Goal: Information Seeking & Learning: Check status

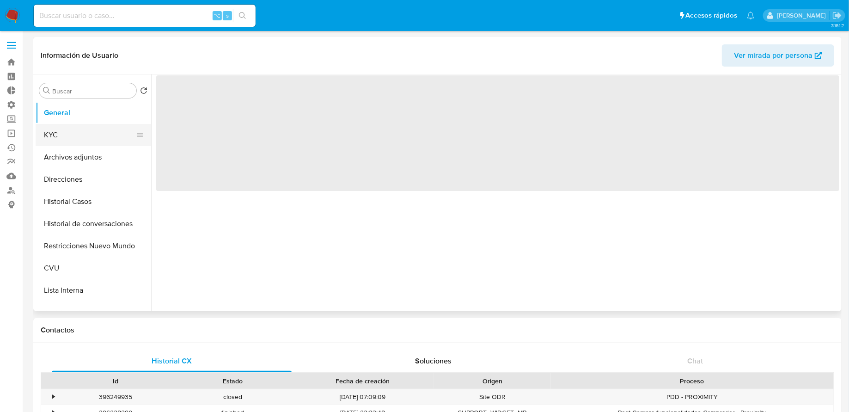
select select "10"
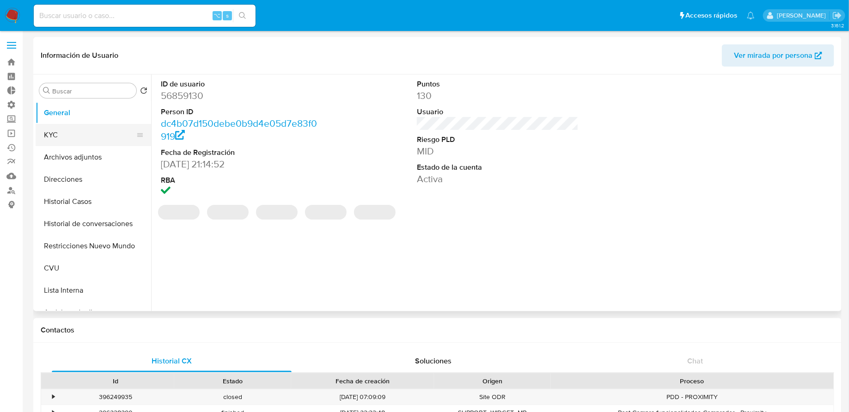
click at [86, 131] on button "KYC" at bounding box center [90, 135] width 108 height 22
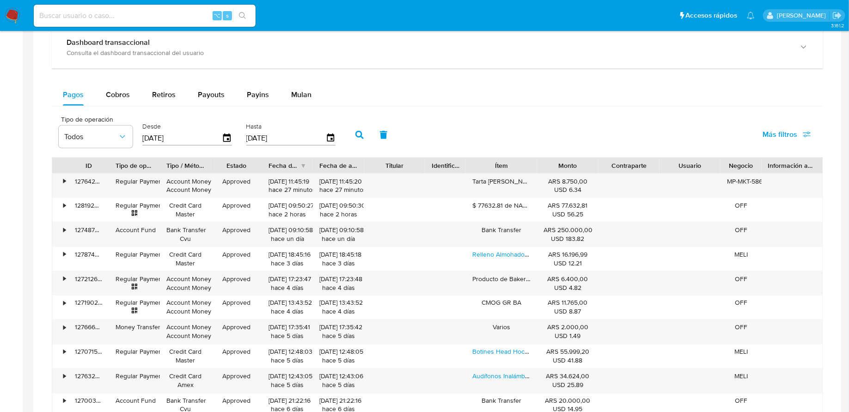
scroll to position [598, 0]
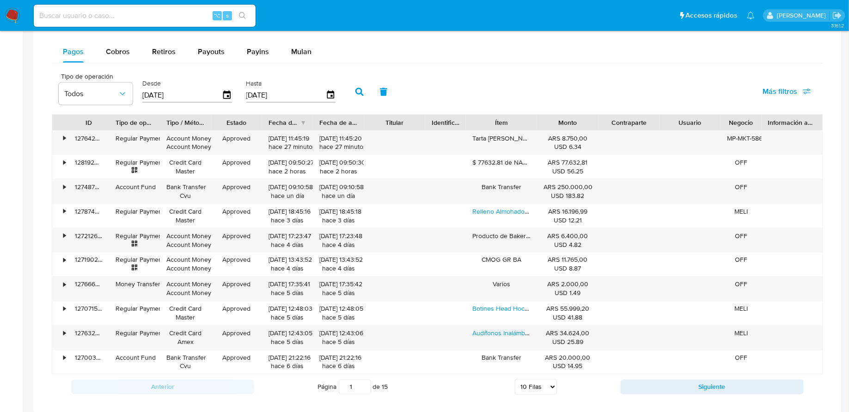
click at [355, 93] on icon "button" at bounding box center [359, 92] width 8 height 8
click at [768, 82] on span "Más filtros" at bounding box center [779, 91] width 35 height 22
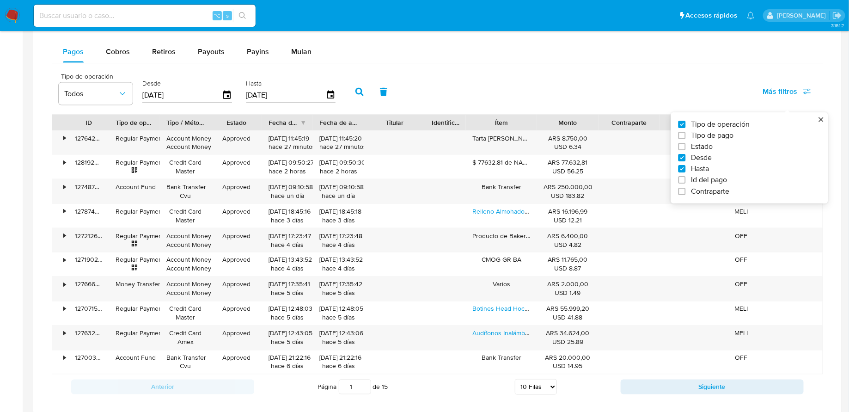
click at [713, 182] on span "Id del pago" at bounding box center [709, 180] width 36 height 9
click at [685, 182] on input "Id del pago" at bounding box center [681, 179] width 7 height 7
checkbox input "true"
click at [391, 89] on input "number" at bounding box center [392, 94] width 91 height 12
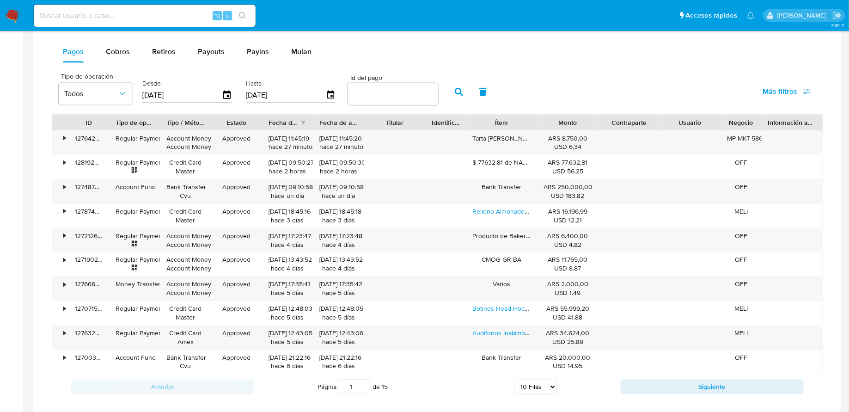
click at [385, 93] on input "number" at bounding box center [392, 94] width 91 height 12
paste input "125834849271"
type input "125834849271"
click at [455, 92] on icon "button" at bounding box center [459, 92] width 8 height 8
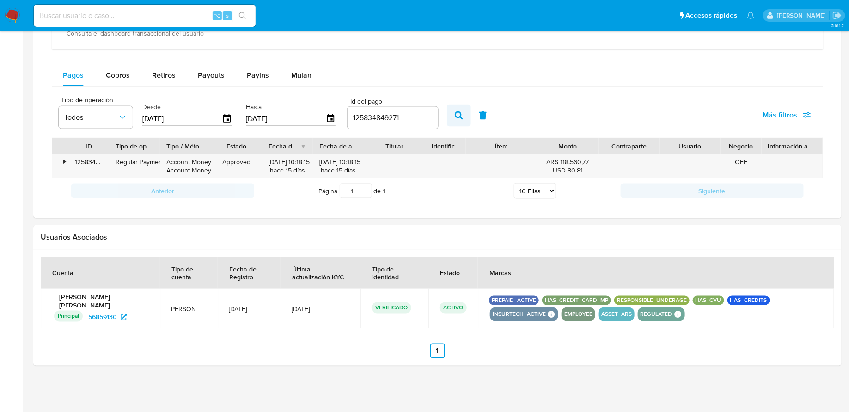
scroll to position [570, 0]
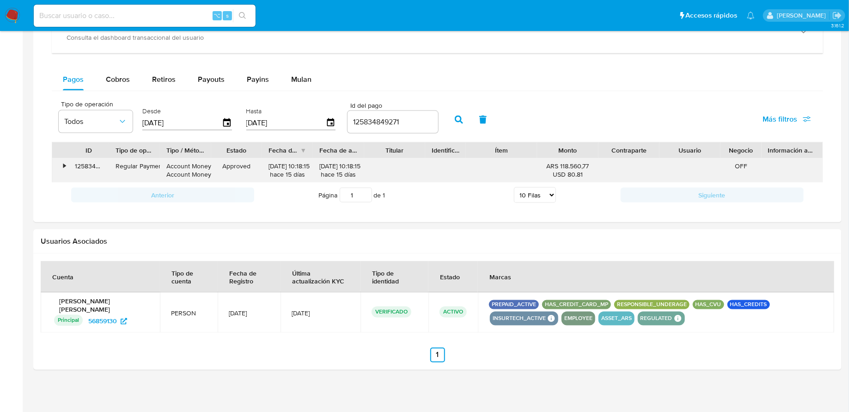
click at [66, 163] on div "•" at bounding box center [60, 170] width 16 height 24
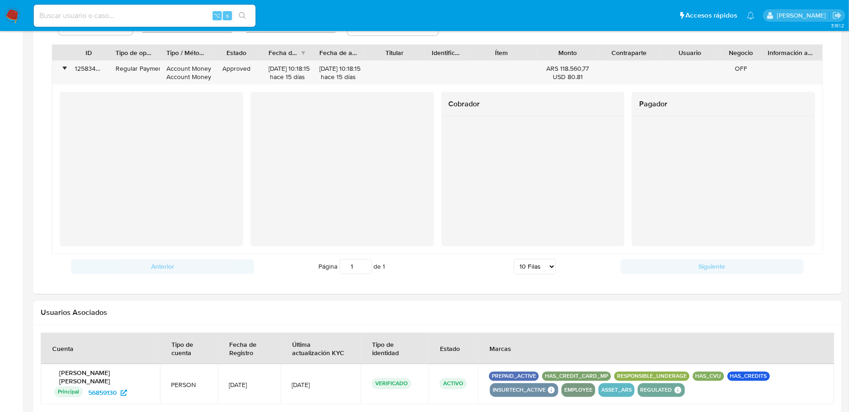
scroll to position [582, 0]
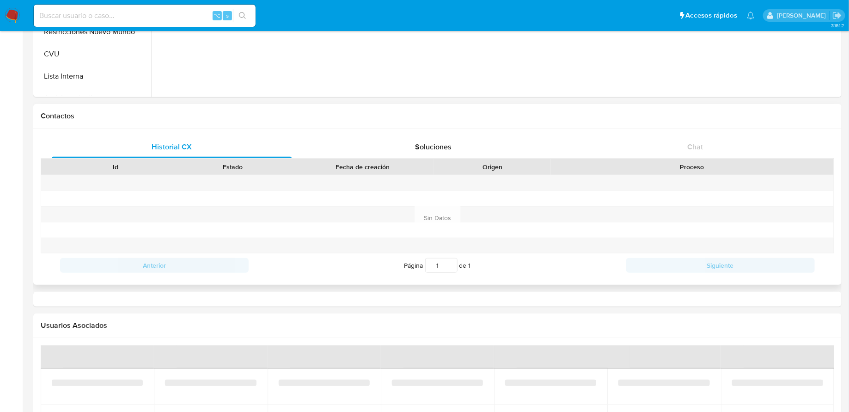
select select "10"
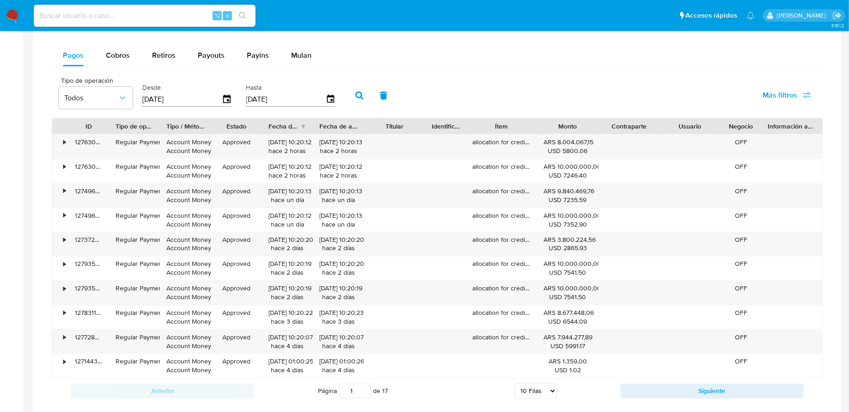
scroll to position [634, 0]
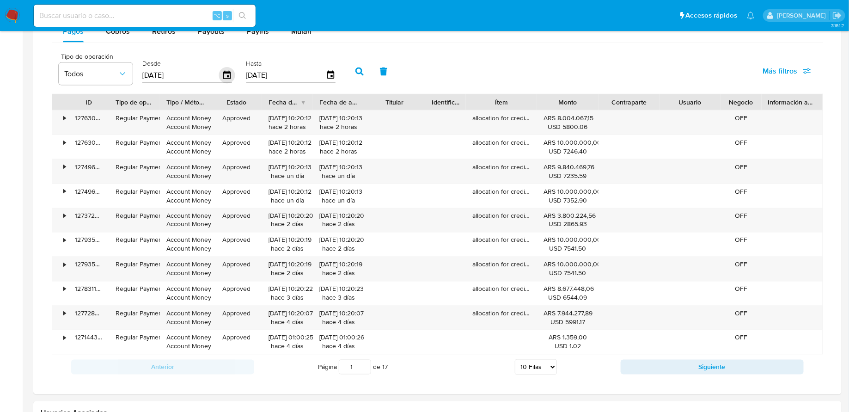
click at [220, 77] on icon "button" at bounding box center [227, 75] width 16 height 16
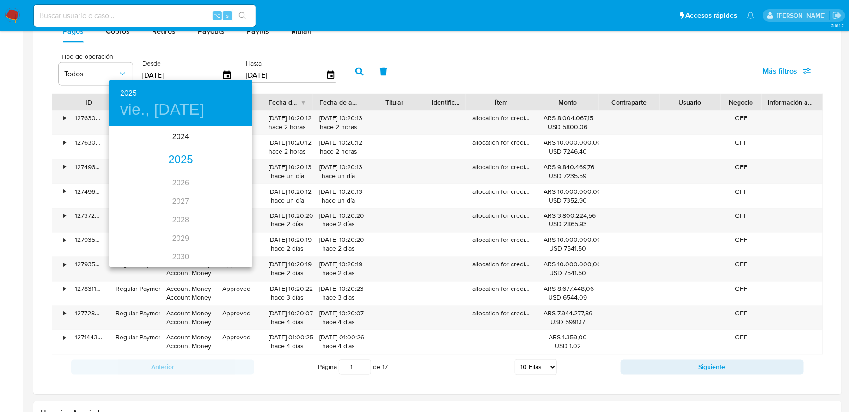
click at [188, 159] on div "2025" at bounding box center [180, 160] width 143 height 18
click at [223, 214] on div "sep." at bounding box center [229, 214] width 48 height 35
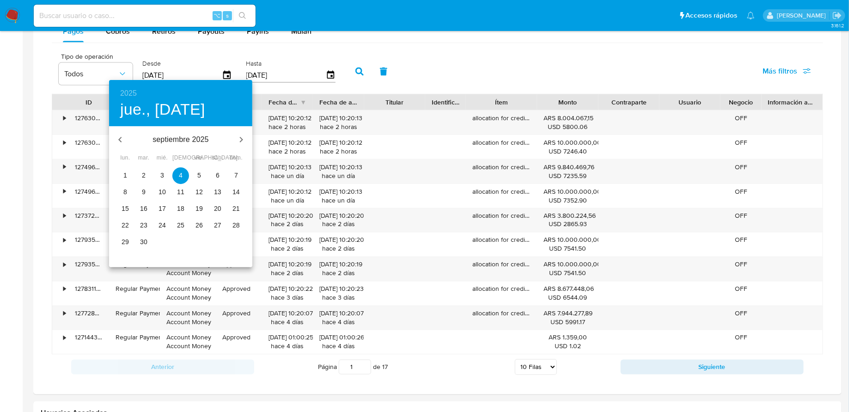
click at [146, 209] on p "16" at bounding box center [143, 208] width 7 height 9
type input "16/09/2025"
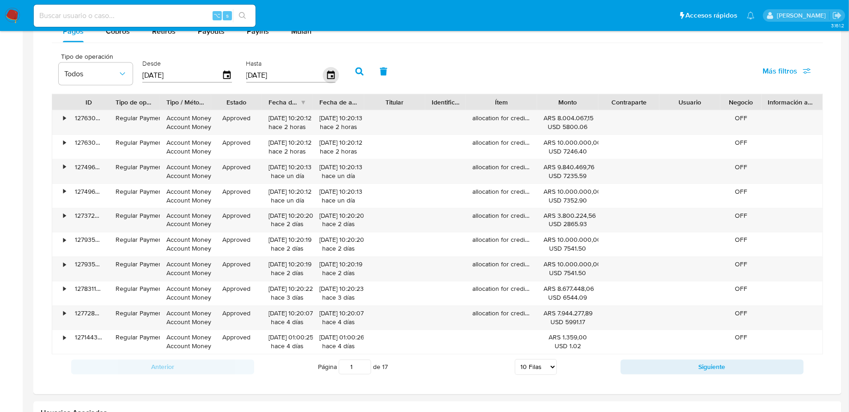
click at [322, 67] on icon "button" at bounding box center [330, 75] width 16 height 16
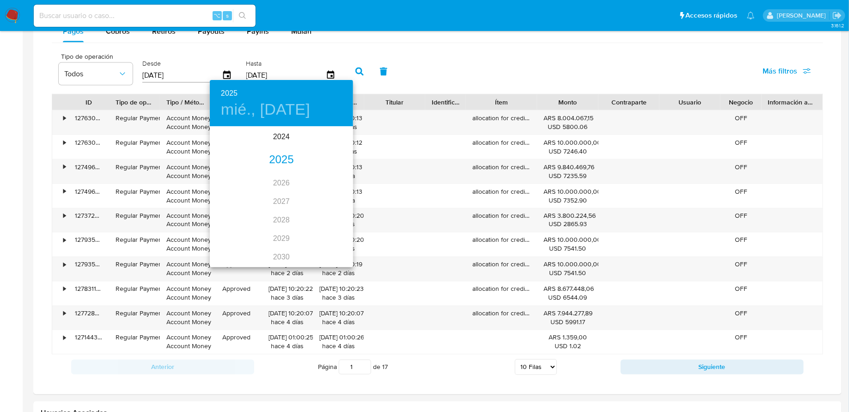
click at [282, 160] on div "2025" at bounding box center [281, 160] width 143 height 18
click at [325, 217] on div "sep." at bounding box center [329, 214] width 48 height 35
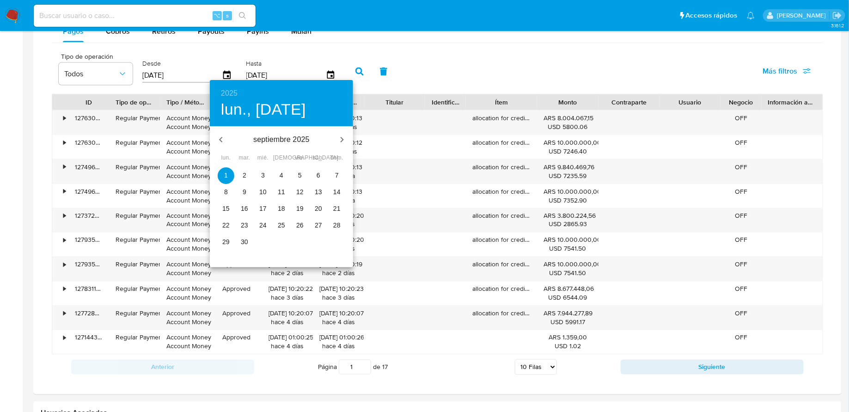
click at [263, 209] on p "17" at bounding box center [262, 208] width 7 height 9
type input "17/09/2025"
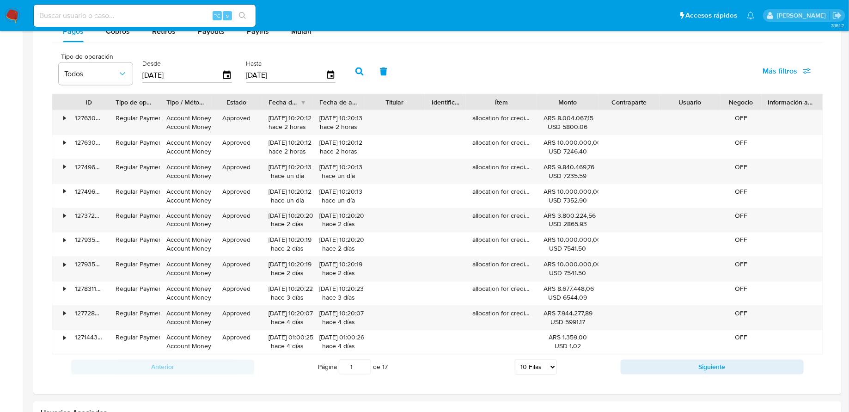
click at [355, 70] on icon "button" at bounding box center [359, 71] width 8 height 8
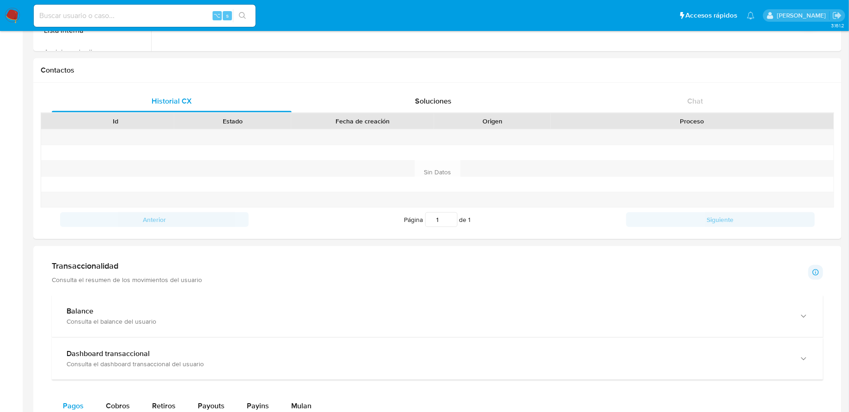
scroll to position [427, 0]
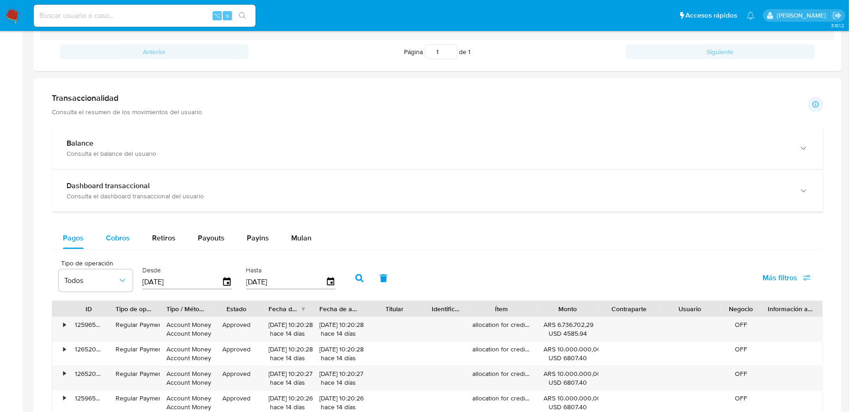
click at [116, 239] on span "Cobros" at bounding box center [118, 237] width 24 height 11
select select "10"
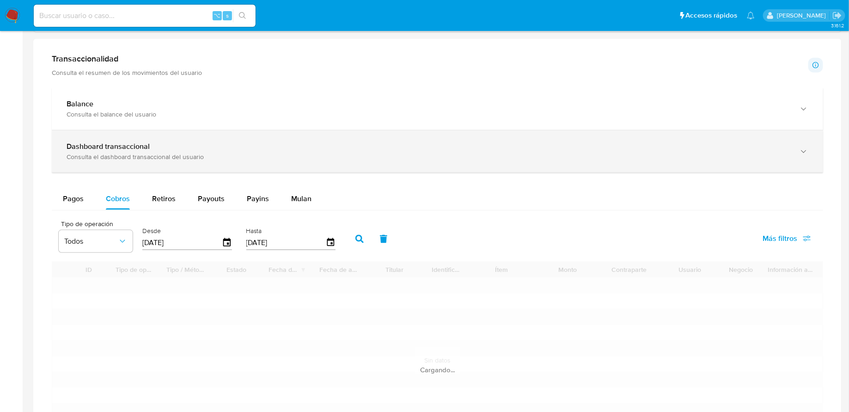
scroll to position [534, 0]
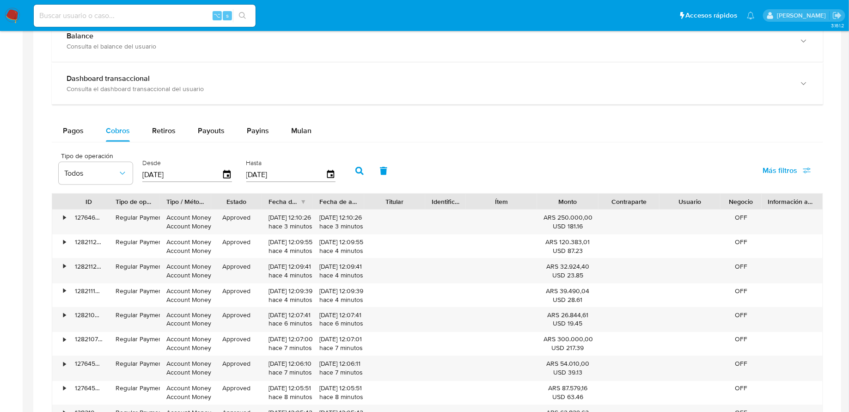
drag, startPoint x: 186, startPoint y: 174, endPoint x: 135, endPoint y: 174, distance: 50.3
click at [135, 174] on div "Tipo de operación Todos Desde 04/07/2025 Hasta 01/10/2025" at bounding box center [199, 170] width 291 height 37
click at [149, 174] on input "[DATE]" at bounding box center [181, 174] width 79 height 15
drag, startPoint x: 150, startPoint y: 174, endPoint x: 142, endPoint y: 174, distance: 7.9
click at [142, 174] on input "[DATE]" at bounding box center [181, 174] width 79 height 15
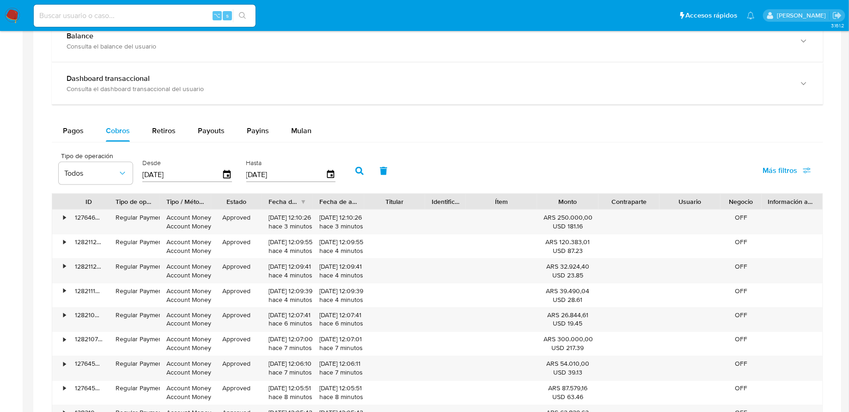
type input "10/72/025_"
type input "6_/__/____"
type input "16/09/2025"
drag, startPoint x: 282, startPoint y: 171, endPoint x: 238, endPoint y: 172, distance: 43.4
click at [238, 172] on div "Tipo de operación Todos Desde 16/09/2025 Hasta 01/10/2025" at bounding box center [199, 170] width 291 height 37
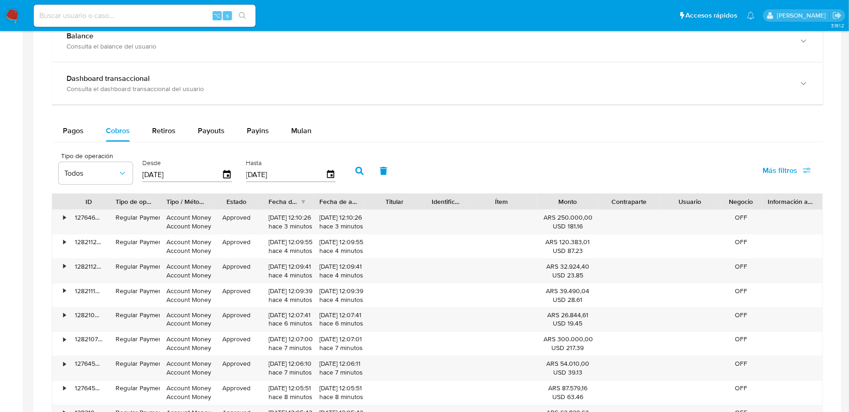
type input "1_/__/____"
type input "7_/__/____"
type input "17/09/2025"
click at [355, 167] on icon "button" at bounding box center [359, 171] width 8 height 8
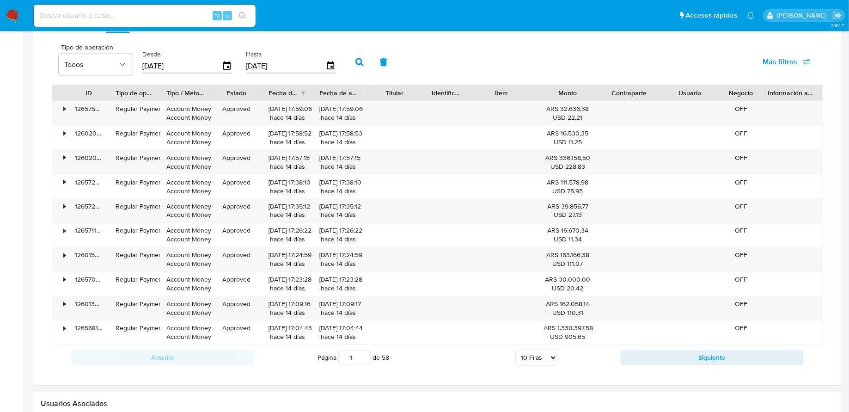
scroll to position [644, 0]
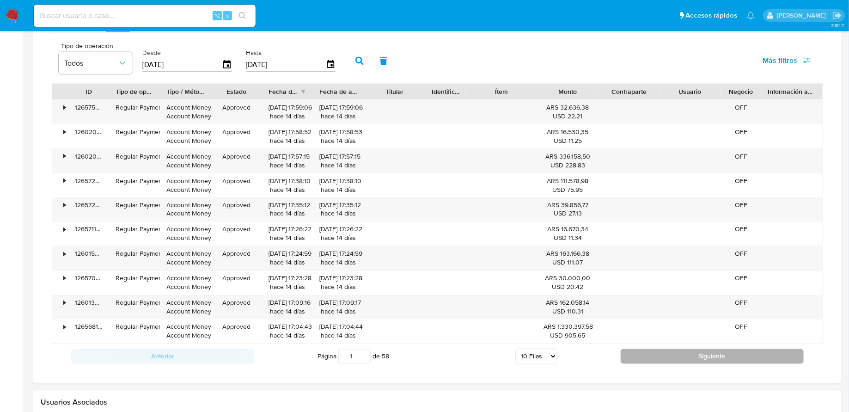
click at [633, 357] on button "Siguiente" at bounding box center [711, 356] width 183 height 15
click at [633, 357] on div "Información de Usuario Ver mirada por persona Buscar Volver al orden por defect…" at bounding box center [437, 101] width 808 height 1417
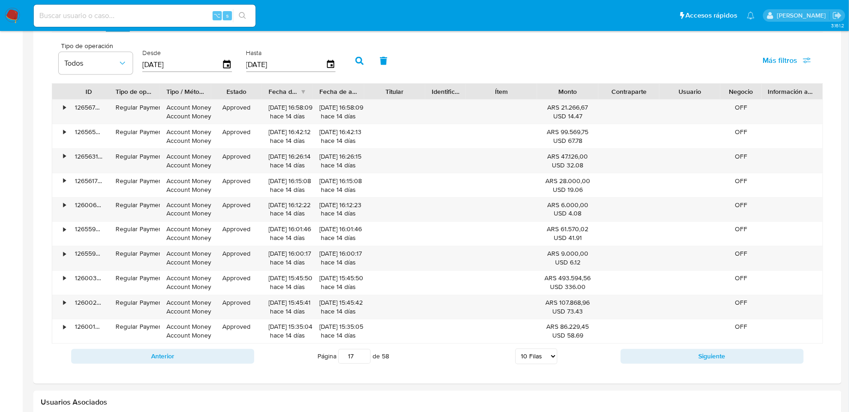
click at [364, 349] on input "17" at bounding box center [354, 356] width 32 height 15
click at [364, 349] on input "44" at bounding box center [354, 356] width 32 height 15
click at [222, 355] on button "Anterior" at bounding box center [162, 356] width 183 height 15
click at [364, 353] on input "42" at bounding box center [354, 356] width 32 height 15
click at [364, 353] on input "41" at bounding box center [354, 356] width 32 height 15
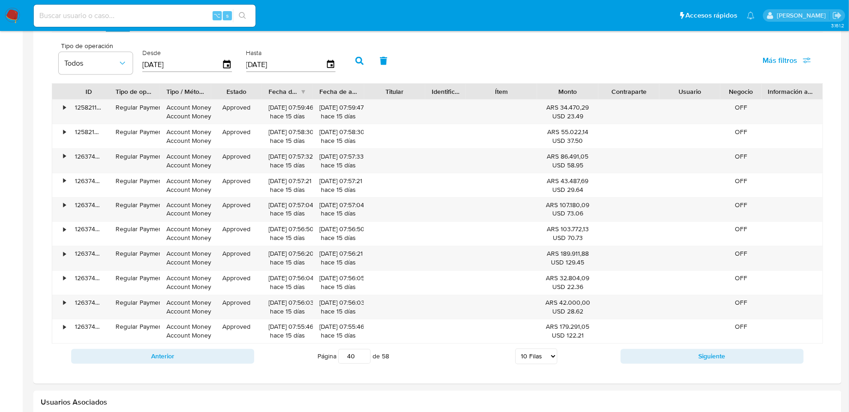
click at [364, 353] on input "40" at bounding box center [354, 356] width 32 height 15
click at [364, 353] on input "39" at bounding box center [354, 356] width 32 height 15
click at [366, 352] on input "37" at bounding box center [354, 356] width 32 height 15
click at [363, 353] on input "36" at bounding box center [354, 356] width 32 height 15
click at [363, 353] on input "35" at bounding box center [354, 356] width 32 height 15
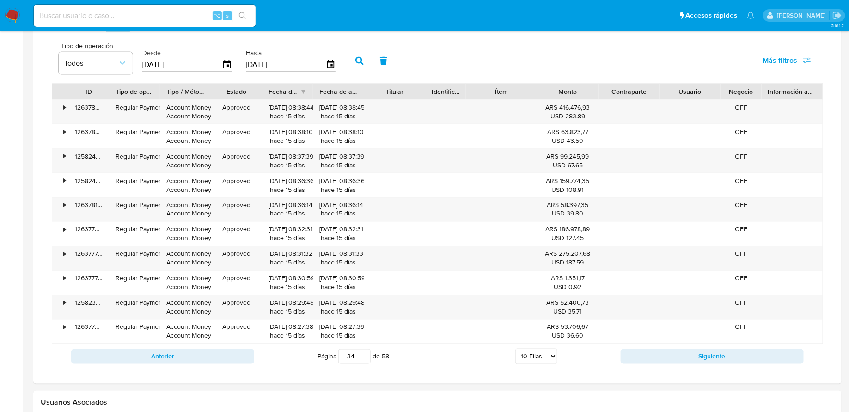
click at [363, 353] on input "34" at bounding box center [354, 356] width 32 height 15
click at [363, 353] on input "33" at bounding box center [354, 356] width 32 height 15
click at [363, 353] on input "32" at bounding box center [354, 356] width 32 height 15
click at [363, 353] on input "31" at bounding box center [354, 356] width 32 height 15
click at [363, 353] on input "30" at bounding box center [354, 356] width 32 height 15
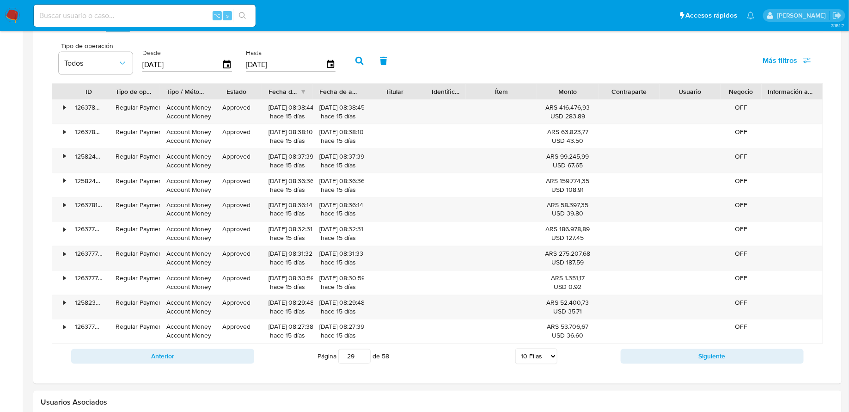
click at [363, 353] on input "29" at bounding box center [354, 356] width 32 height 15
click at [363, 353] on input "28" at bounding box center [354, 356] width 32 height 15
click at [670, 350] on button "Siguiente" at bounding box center [711, 356] width 183 height 15
click at [667, 353] on button "Siguiente" at bounding box center [711, 356] width 183 height 15
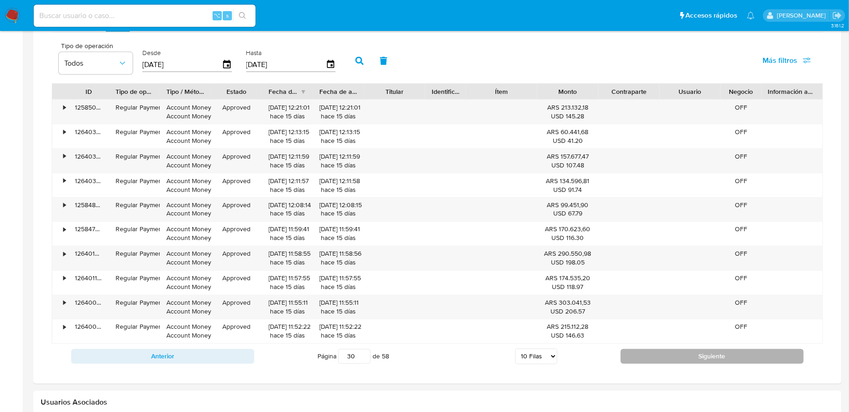
click at [667, 353] on button "Siguiente" at bounding box center [711, 356] width 183 height 15
drag, startPoint x: 362, startPoint y: 91, endPoint x: 385, endPoint y: 91, distance: 23.1
click at [372, 91] on div at bounding box center [364, 92] width 17 height 16
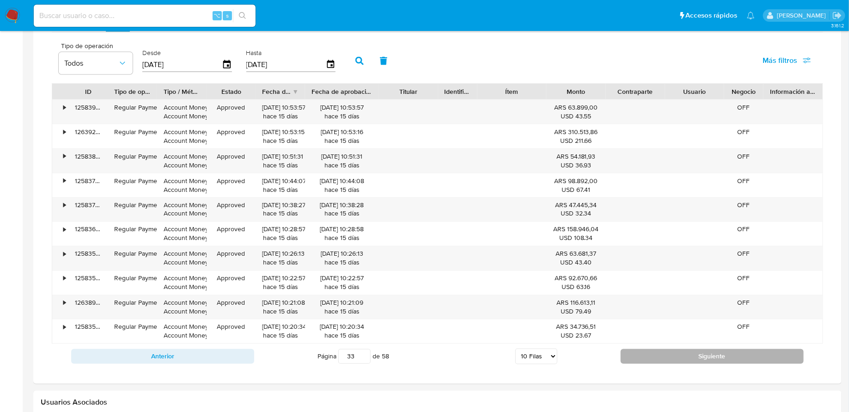
click at [631, 351] on button "Siguiente" at bounding box center [711, 356] width 183 height 15
type input "34"
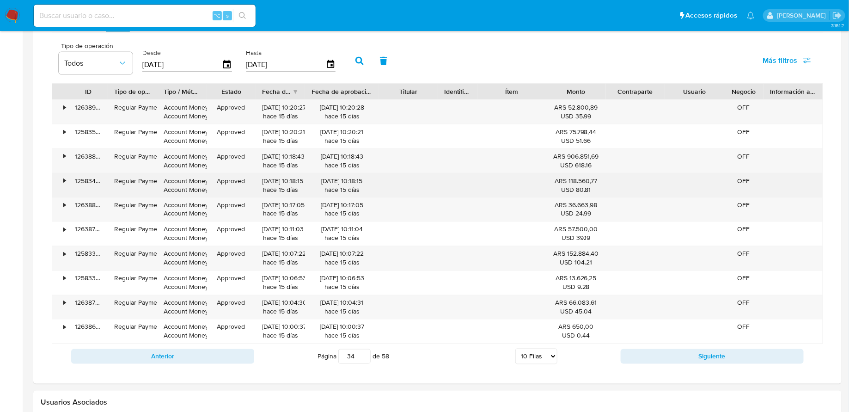
click at [67, 179] on div "•" at bounding box center [60, 185] width 16 height 24
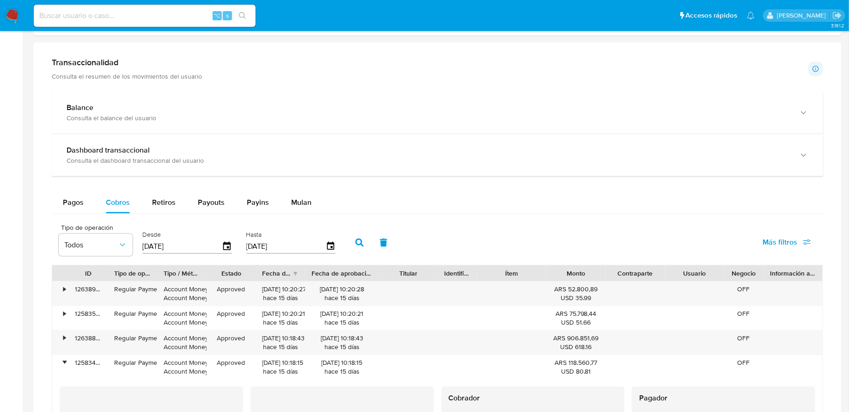
scroll to position [477, 0]
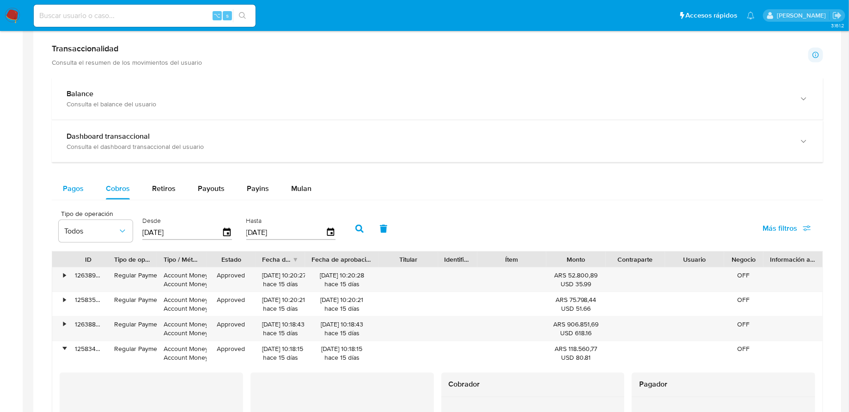
click at [67, 184] on span "Pagos" at bounding box center [73, 188] width 21 height 11
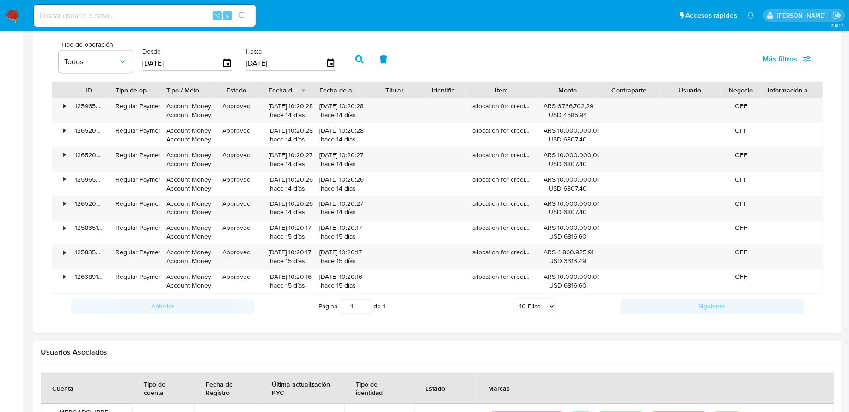
scroll to position [667, 0]
